Goal: Obtain resource: Obtain resource

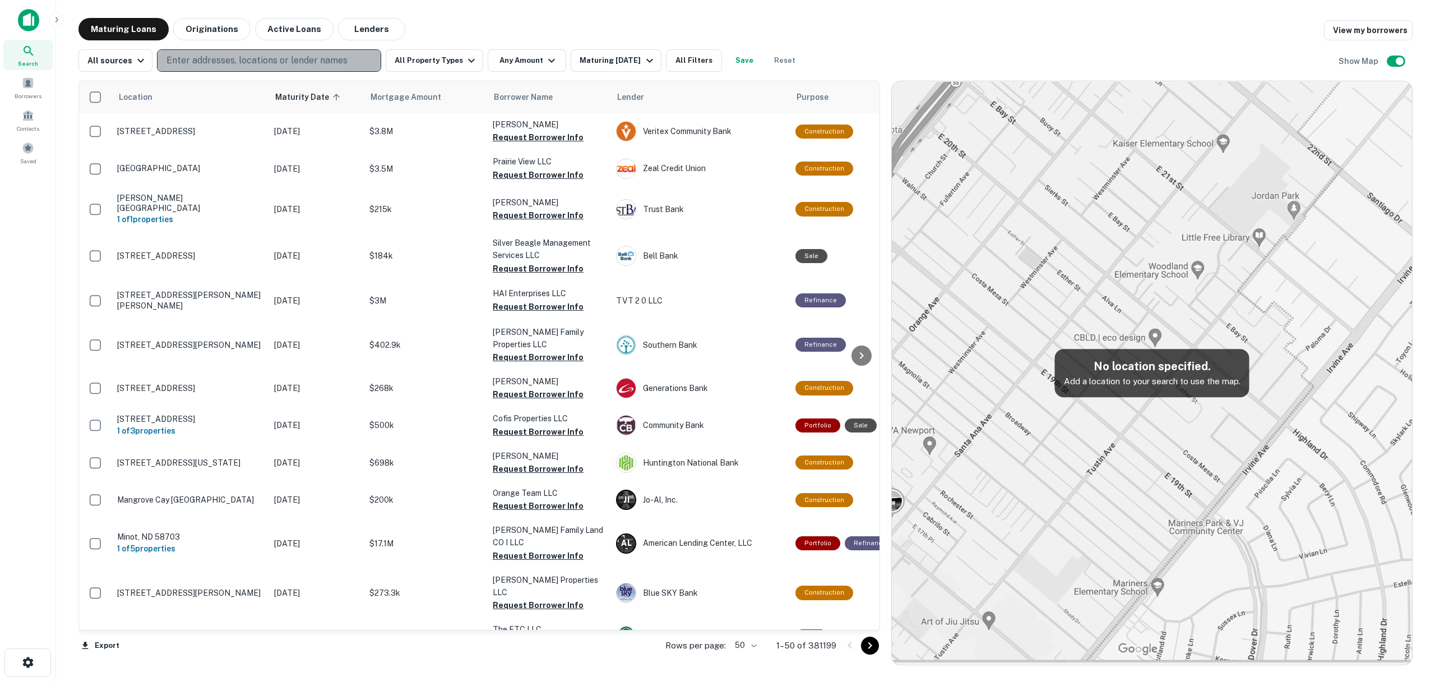
click at [263, 66] on p "Enter addresses, locations or lender names" at bounding box center [257, 60] width 181 height 13
type input "**********"
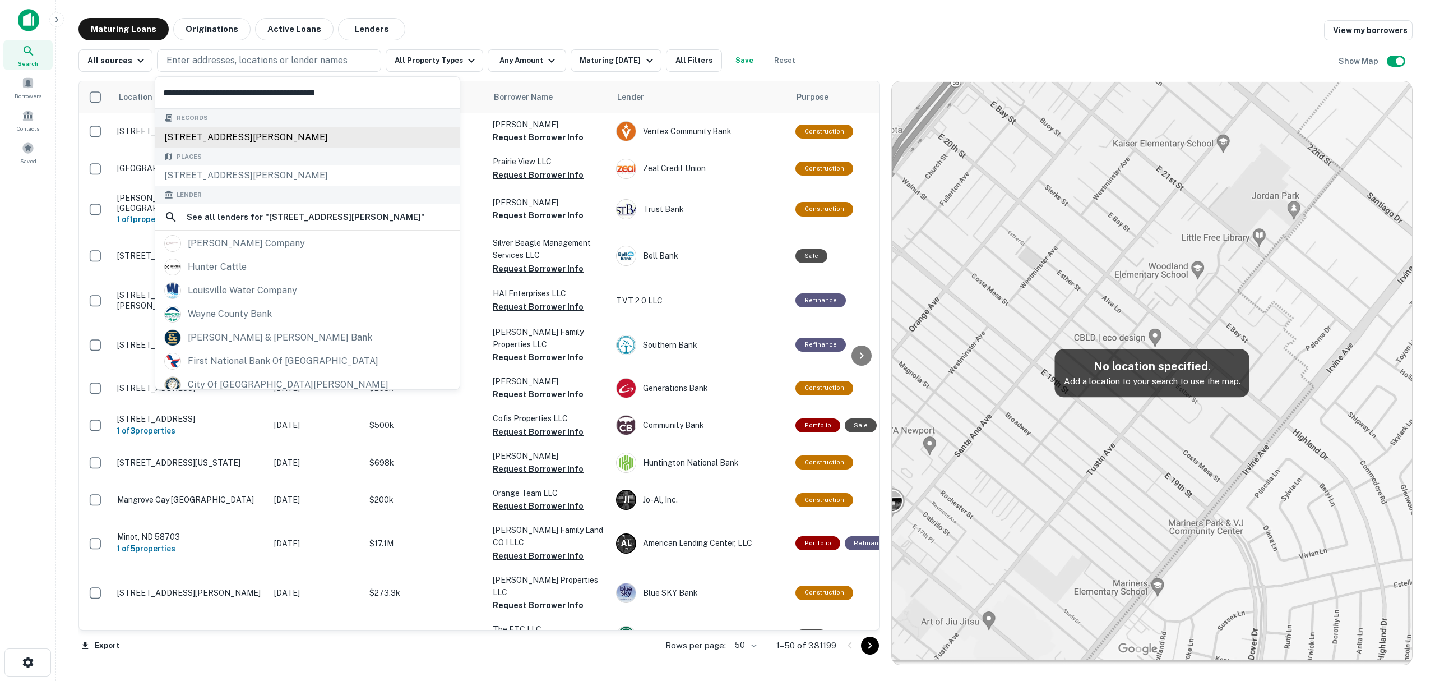
click at [303, 138] on div "[STREET_ADDRESS][PERSON_NAME]" at bounding box center [307, 137] width 304 height 20
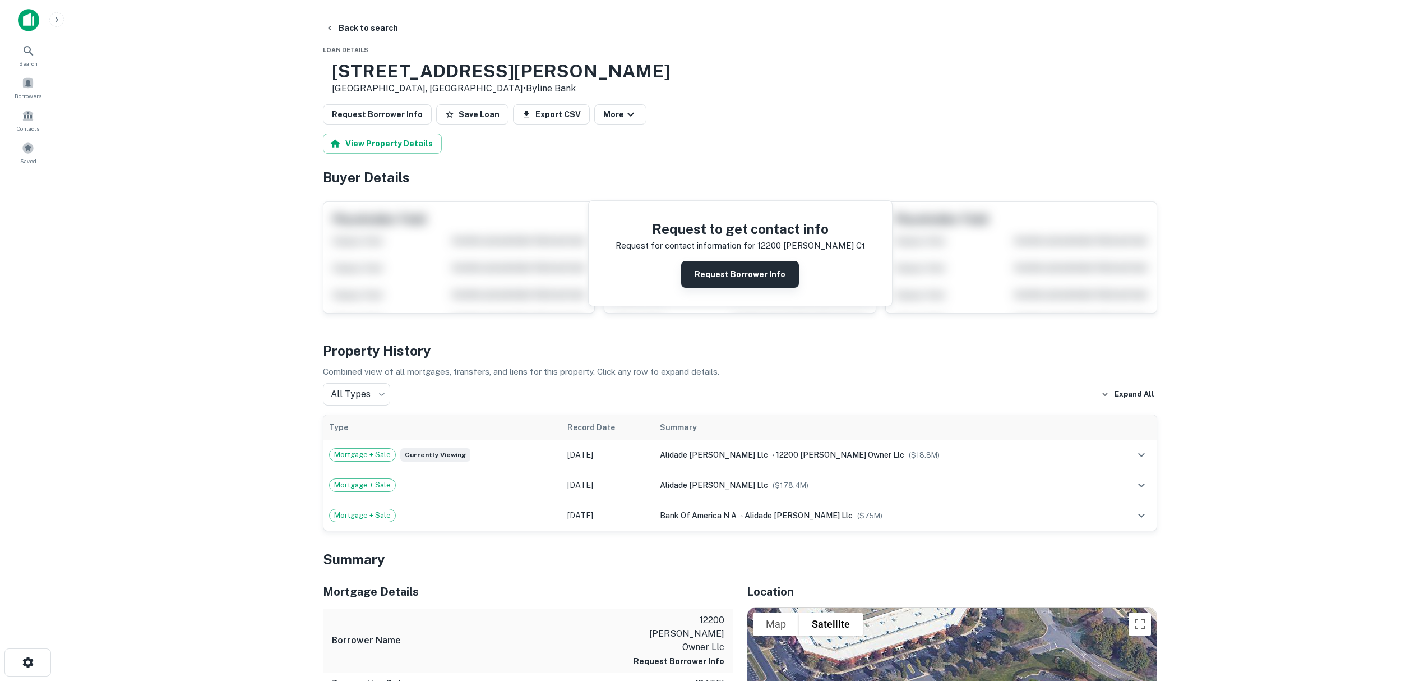
click at [745, 281] on button "Request Borrower Info" at bounding box center [740, 274] width 118 height 27
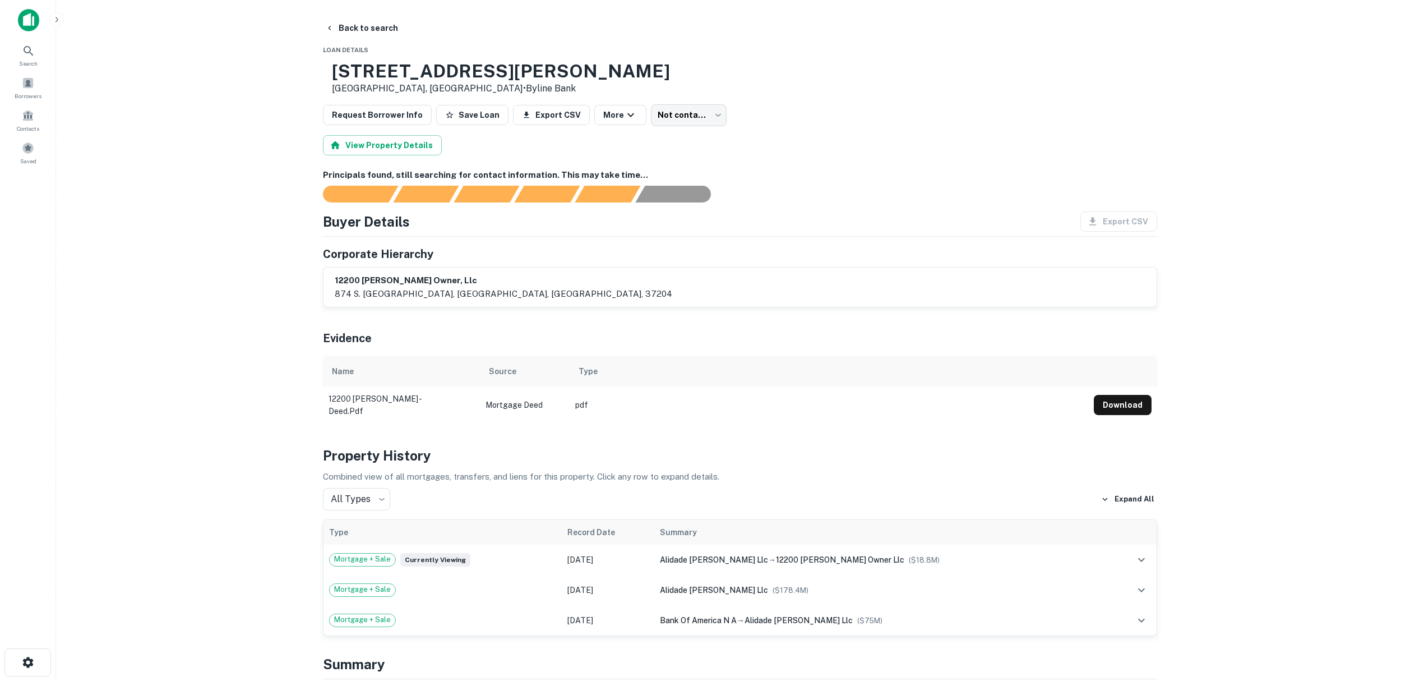
click at [379, 399] on td "12200 [PERSON_NAME] - deed.pdf" at bounding box center [401, 405] width 157 height 36
click at [1117, 401] on button "Download" at bounding box center [1123, 405] width 58 height 20
click at [1117, 407] on button "Download" at bounding box center [1123, 405] width 58 height 20
click at [389, 35] on button "Back to search" at bounding box center [362, 28] width 82 height 20
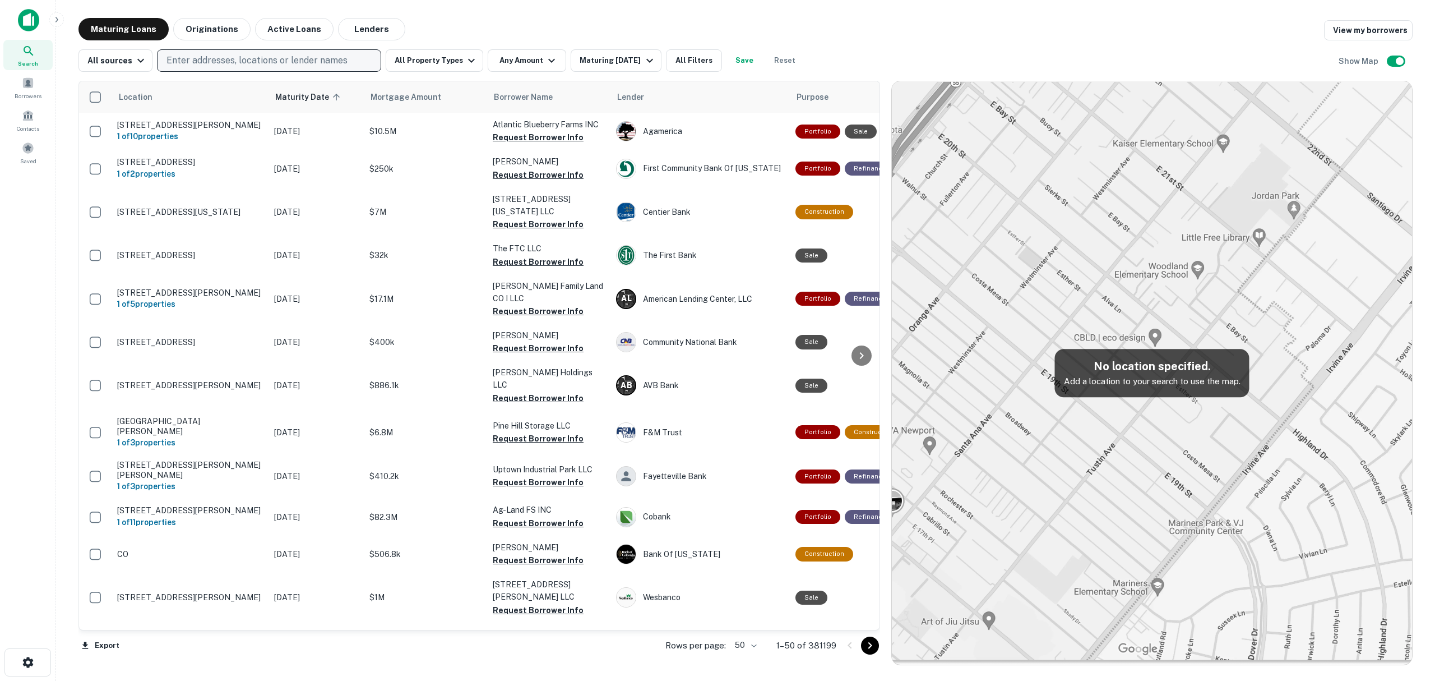
click at [209, 54] on p "Enter addresses, locations or lender names" at bounding box center [257, 60] width 181 height 13
drag, startPoint x: 209, startPoint y: 55, endPoint x: 184, endPoint y: 62, distance: 25.0
click at [184, 62] on p "Enter addresses, locations or lender names" at bounding box center [257, 60] width 181 height 13
click at [169, 59] on p "Enter addresses, locations or lender names" at bounding box center [257, 60] width 181 height 13
drag, startPoint x: 170, startPoint y: 57, endPoint x: 168, endPoint y: 74, distance: 17.0
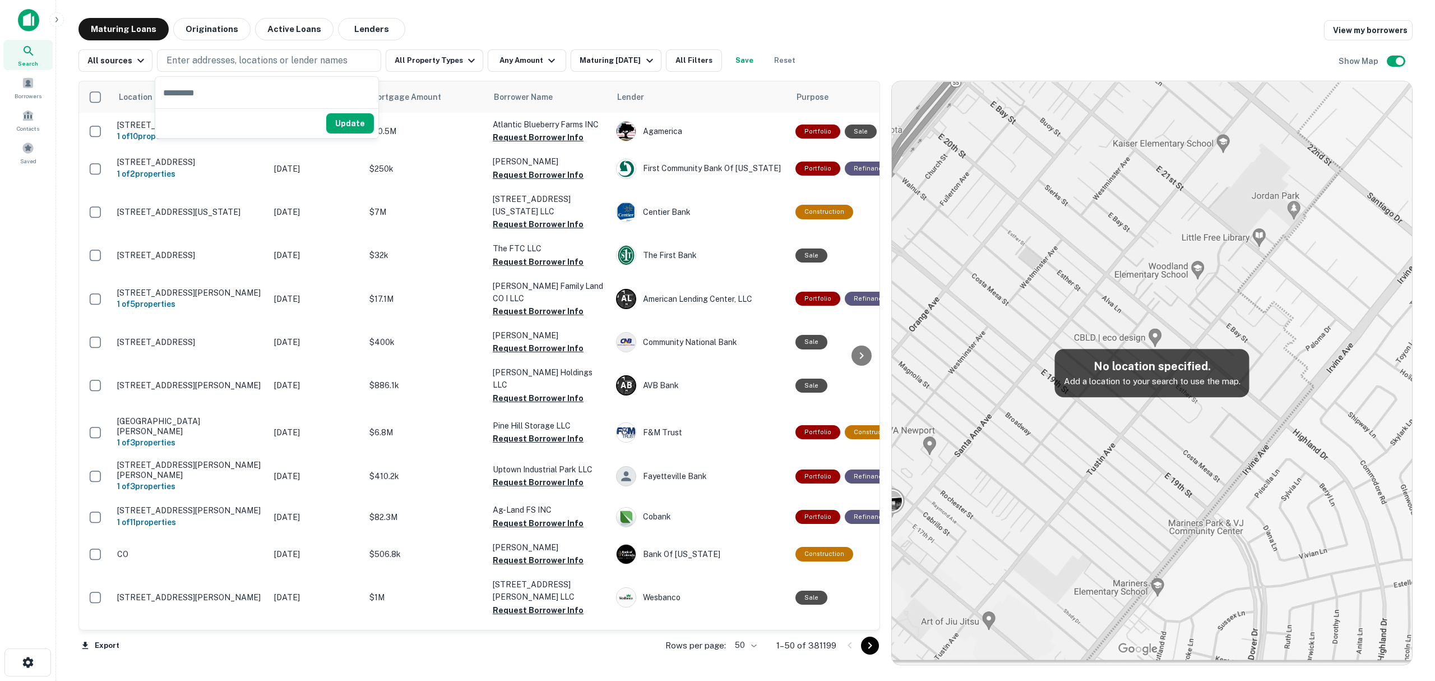
click at [164, 75] on div "​ Update" at bounding box center [267, 105] width 224 height 67
click at [188, 61] on p "Enter addresses, locations or lender names" at bounding box center [257, 60] width 181 height 13
click at [267, 59] on p "Enter addresses, locations or lender names" at bounding box center [257, 60] width 181 height 13
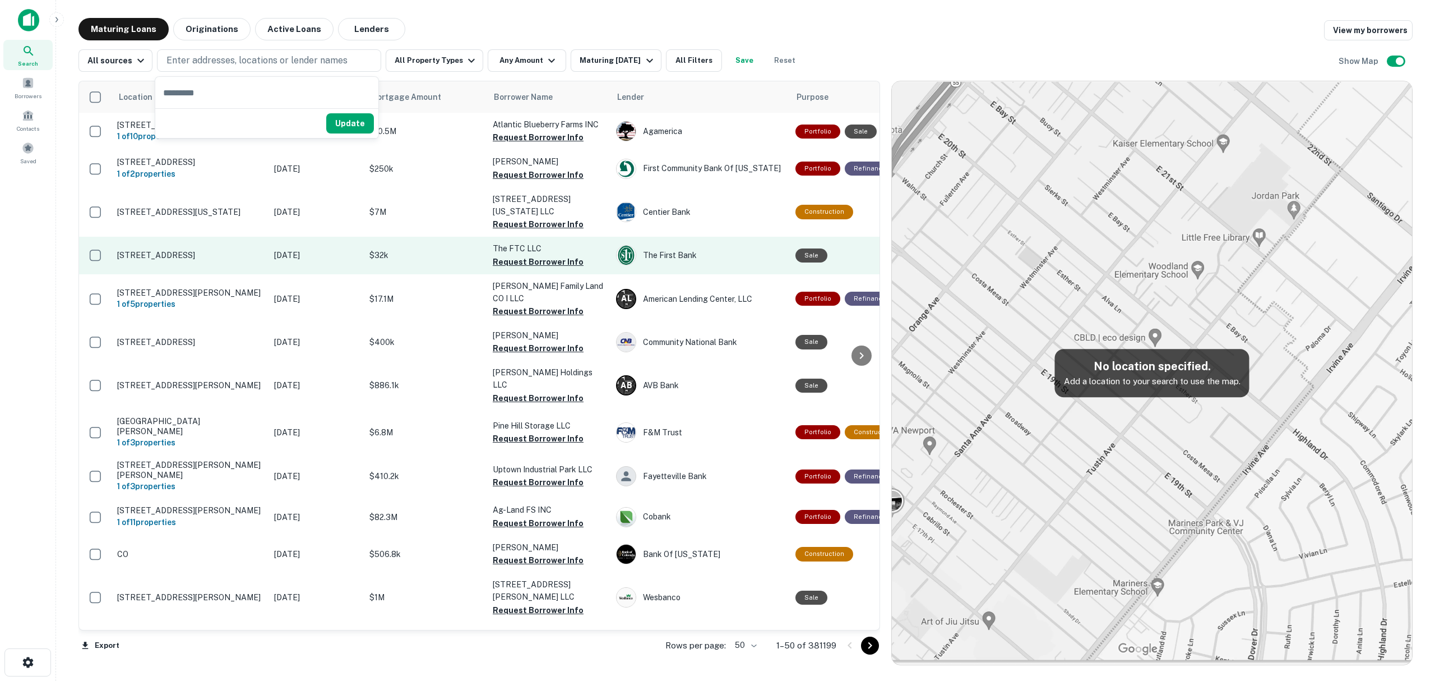
type input "**********"
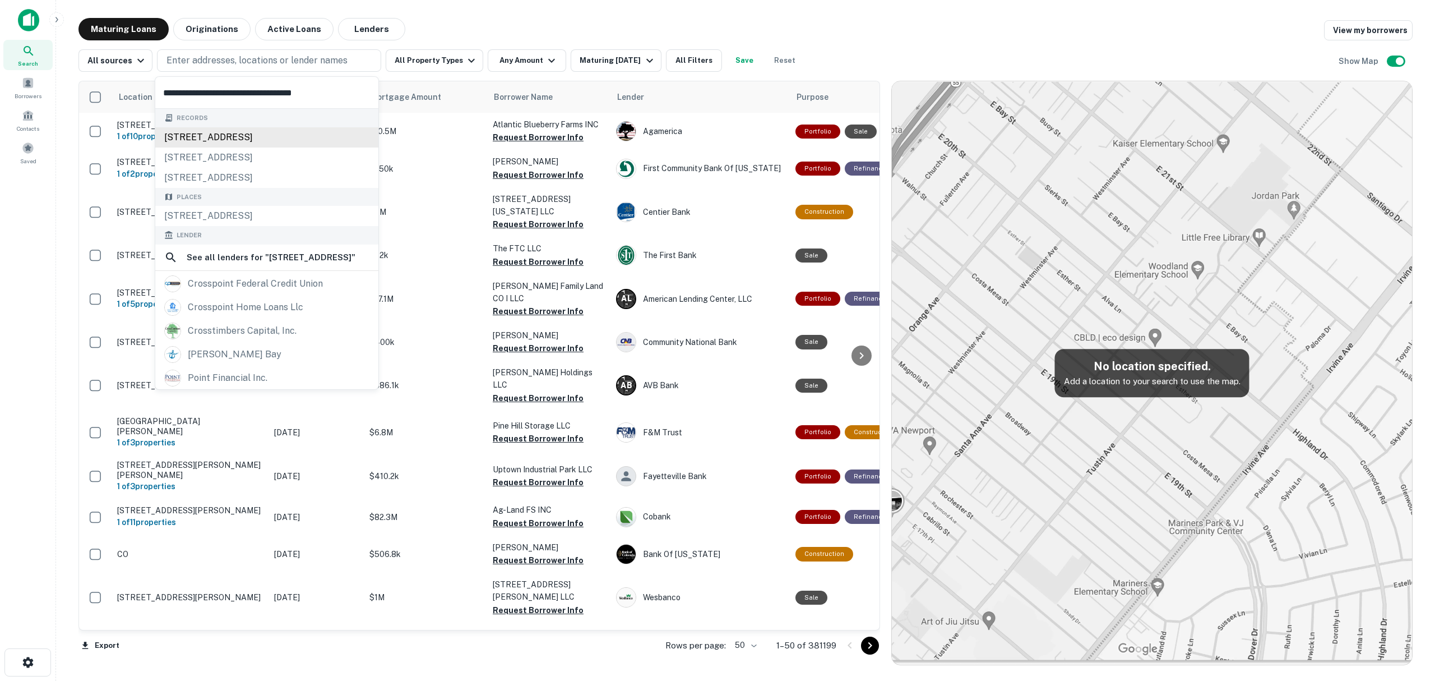
click at [376, 135] on div "[STREET_ADDRESS]" at bounding box center [266, 137] width 223 height 20
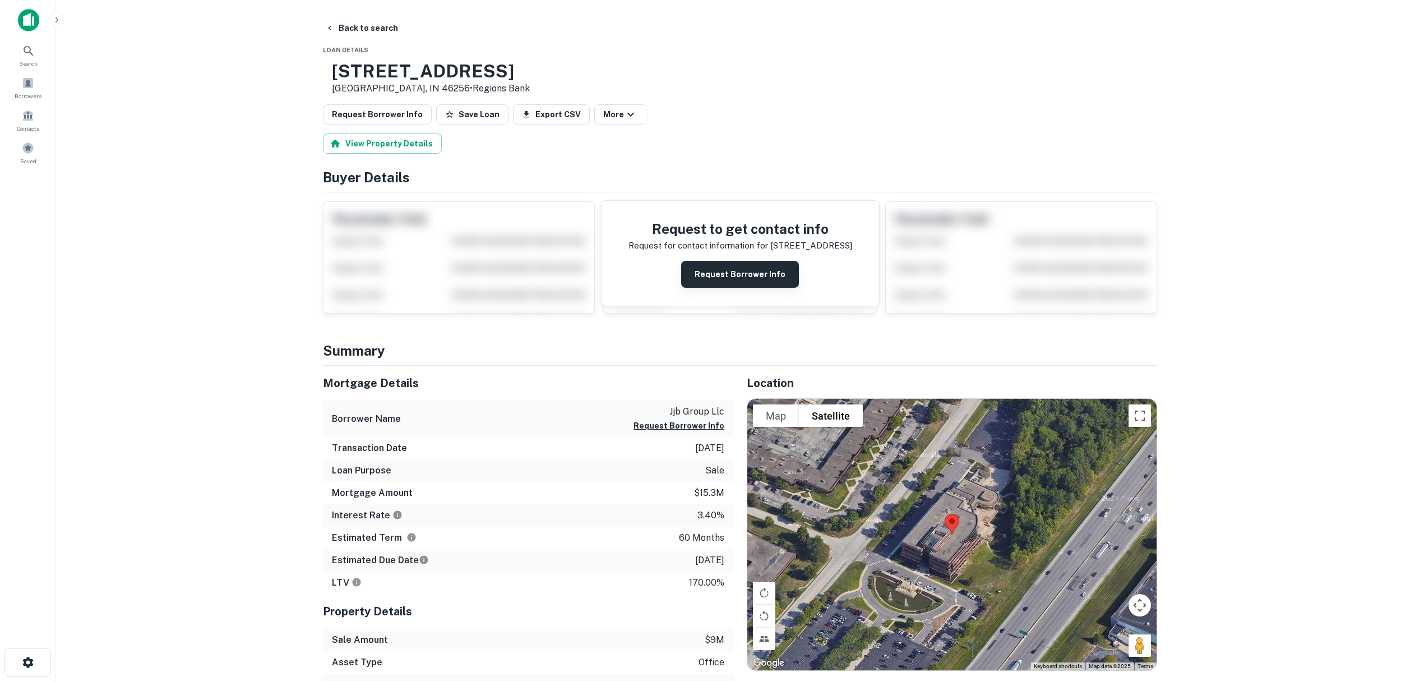
click at [768, 281] on button "Request Borrower Info" at bounding box center [740, 274] width 118 height 27
